Goal: Task Accomplishment & Management: Use online tool/utility

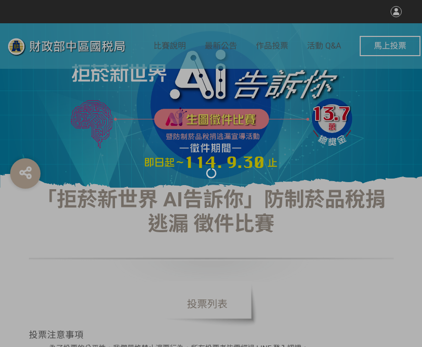
select select "vote"
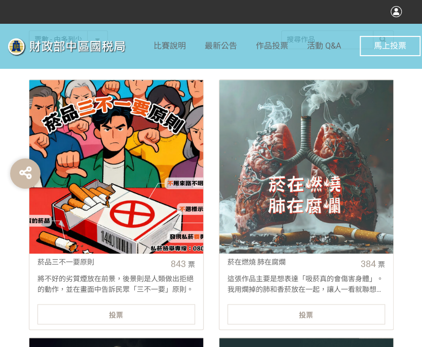
scroll to position [354, 0]
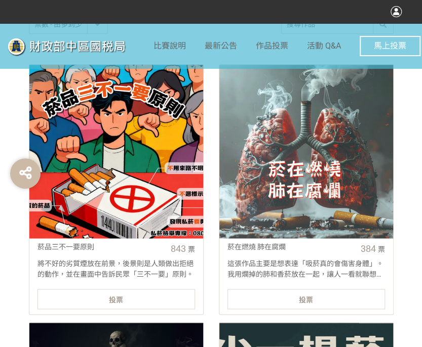
click at [126, 305] on div "投票" at bounding box center [115, 299] width 157 height 20
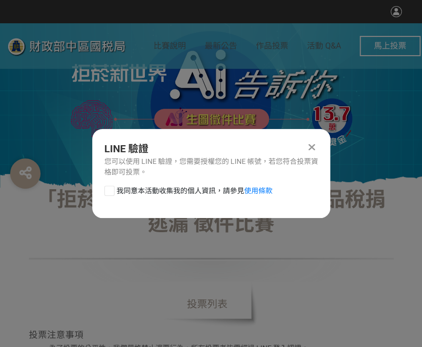
click at [108, 187] on div at bounding box center [109, 191] width 10 height 10
checkbox input "true"
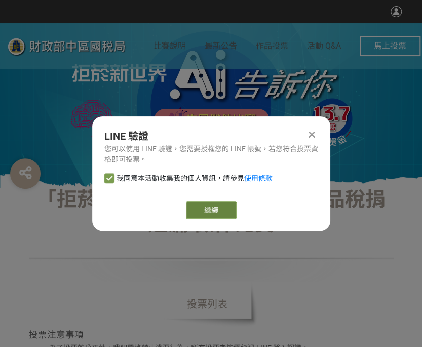
click at [199, 207] on link "繼續" at bounding box center [211, 209] width 51 height 17
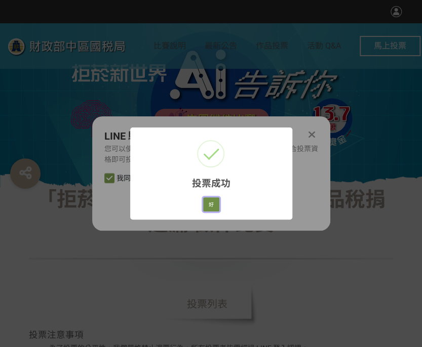
click at [211, 210] on button "好" at bounding box center [211, 204] width 16 height 14
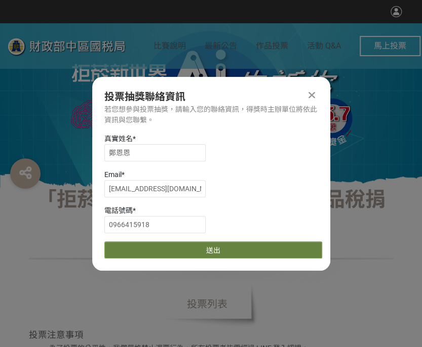
click at [195, 249] on button "送出" at bounding box center [213, 249] width 218 height 17
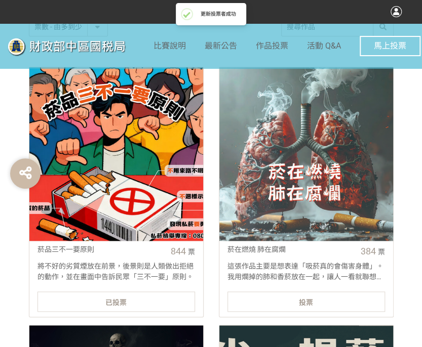
scroll to position [354, 0]
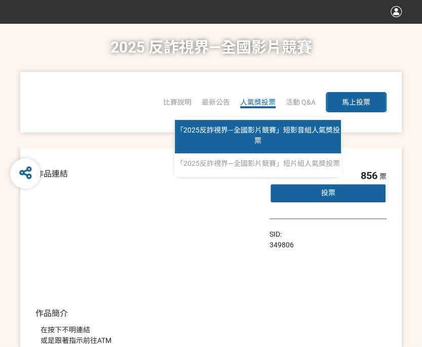
click at [261, 130] on span "「2025反詐視界—全國影片競賽」短影音組人氣獎投票" at bounding box center [258, 135] width 164 height 19
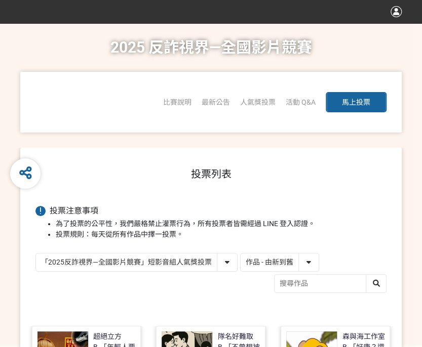
drag, startPoint x: 264, startPoint y: 257, endPoint x: 265, endPoint y: 263, distance: 6.2
click at [264, 257] on select "作品 - 由新到舊 作品 - 由舊到新 票數 - 由多到少 票數 - 由少到多" at bounding box center [279, 263] width 78 height 18
select select "vote"
click at [240, 254] on select "作品 - 由新到舊 作品 - 由舊到新 票數 - 由多到少 票數 - 由少到多" at bounding box center [279, 263] width 78 height 18
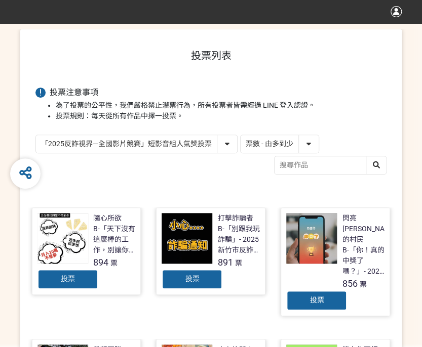
scroll to position [253, 0]
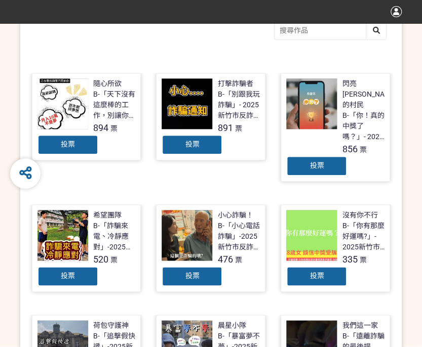
click at [176, 132] on div "打擊詐騙者 B-「別跟我玩詐騙」- 2025新竹市反詐視界影片徵件 891 票" at bounding box center [210, 106] width 98 height 56
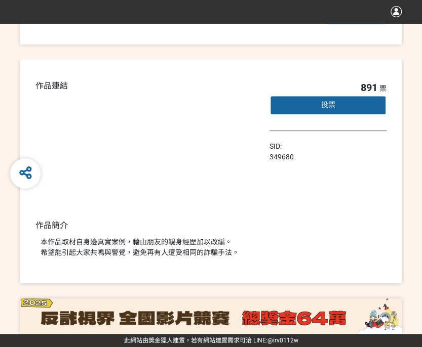
select select "vote"
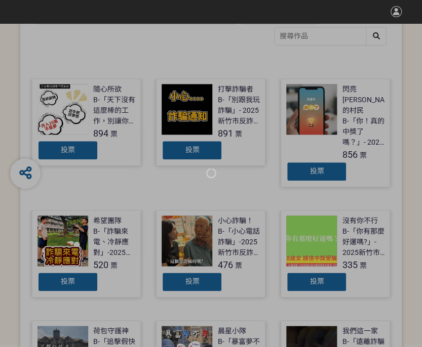
scroll to position [253, 0]
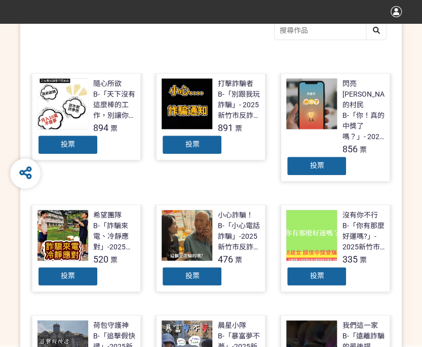
click at [199, 145] on div "投票" at bounding box center [191, 145] width 61 height 20
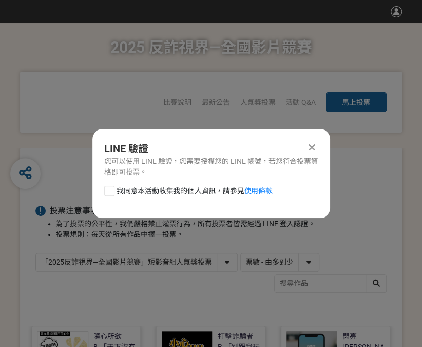
click at [110, 190] on div at bounding box center [109, 191] width 10 height 10
checkbox input "true"
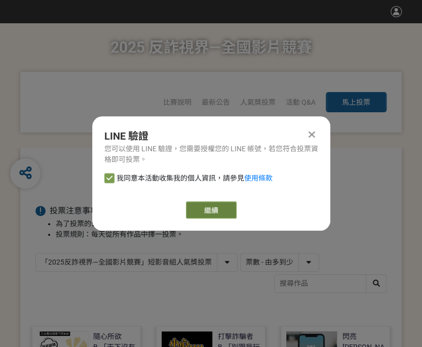
click at [217, 204] on link "繼續" at bounding box center [211, 209] width 51 height 17
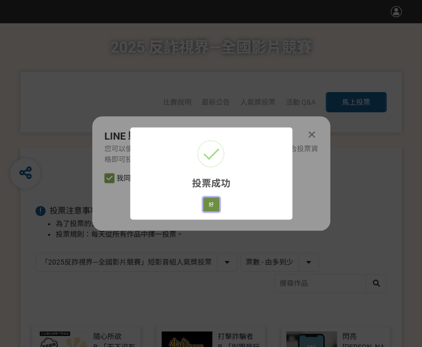
click at [215, 205] on button "好" at bounding box center [211, 204] width 16 height 14
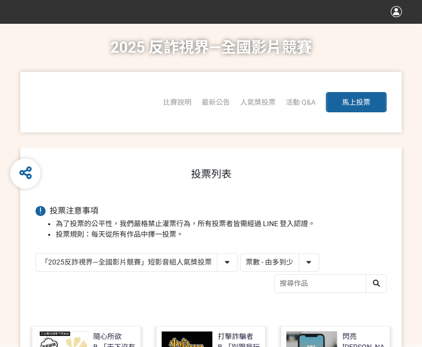
scroll to position [179, 0]
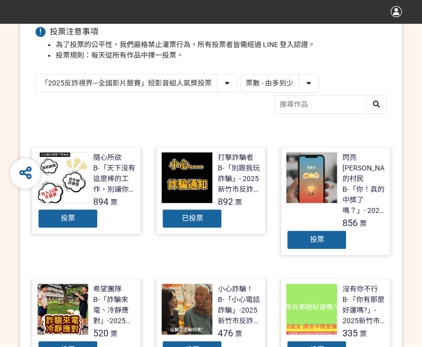
click at [177, 84] on select "「2025反詐視界—全國影片競賽」短影音組人氣獎投票 「2025反詐視界—全國影片競賽」短片組人氣獎投票" at bounding box center [136, 83] width 201 height 18
select select "13146"
click at [36, 74] on select "「2025反詐視界—全國影片競賽」短影音組人氣獎投票 「2025反詐視界—全國影片競賽」短片組人氣獎投票" at bounding box center [136, 83] width 201 height 18
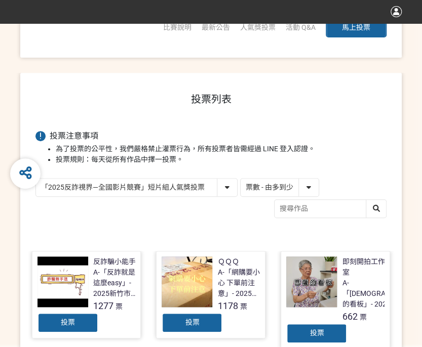
scroll to position [202, 0]
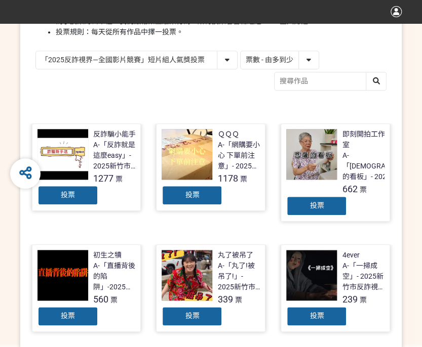
click at [188, 191] on span "投票" at bounding box center [192, 195] width 14 height 8
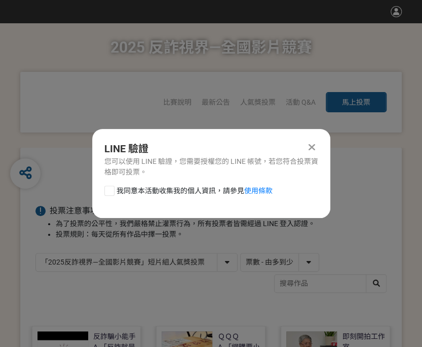
scroll to position [0, 0]
click at [111, 189] on div at bounding box center [109, 191] width 10 height 10
checkbox input "true"
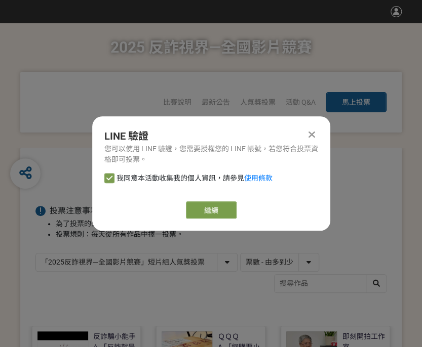
click at [202, 208] on link "繼續" at bounding box center [211, 209] width 51 height 17
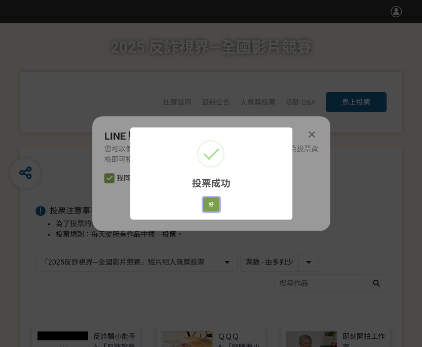
drag, startPoint x: 213, startPoint y: 204, endPoint x: 116, endPoint y: 209, distance: 96.8
click at [213, 204] on button "好" at bounding box center [211, 204] width 16 height 14
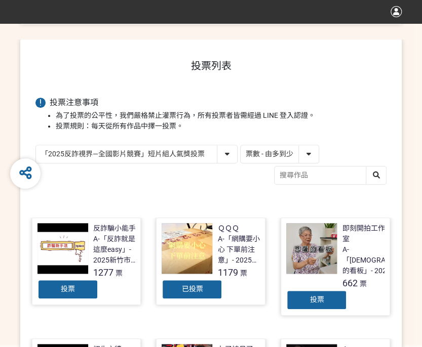
scroll to position [156, 0]
